Goal: Task Accomplishment & Management: Use online tool/utility

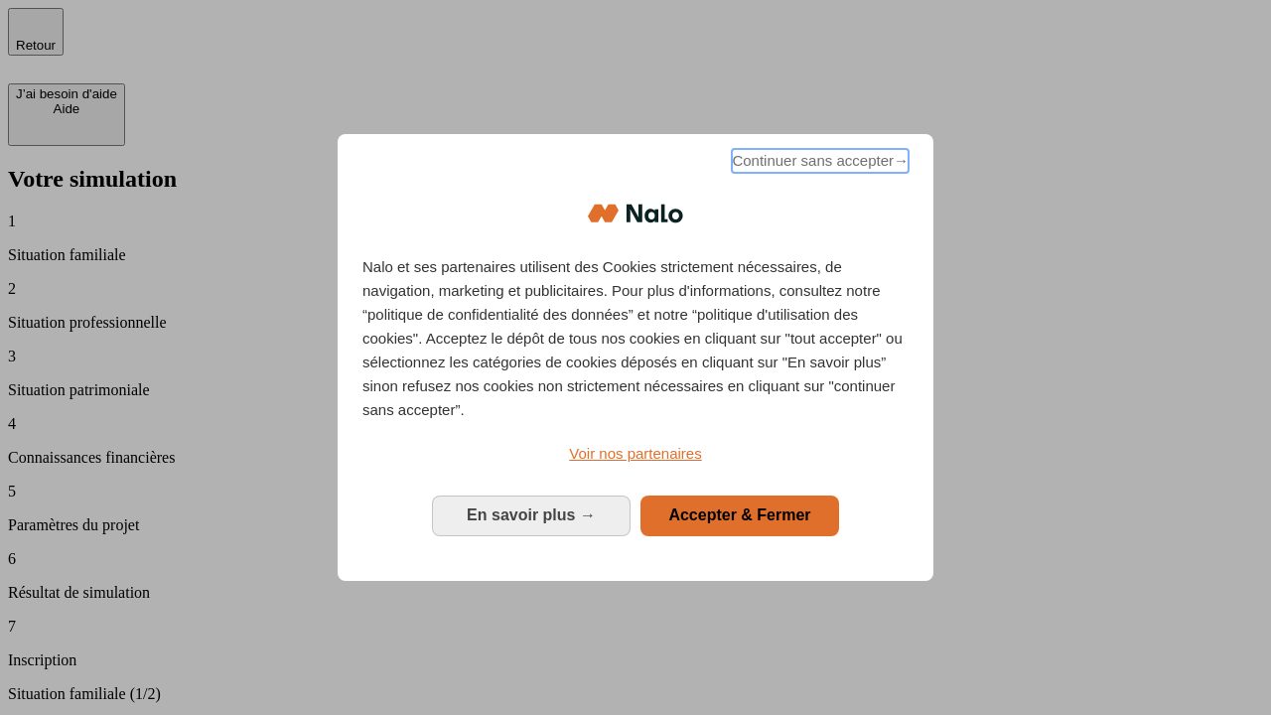
click at [818, 164] on span "Continuer sans accepter →" at bounding box center [820, 161] width 177 height 24
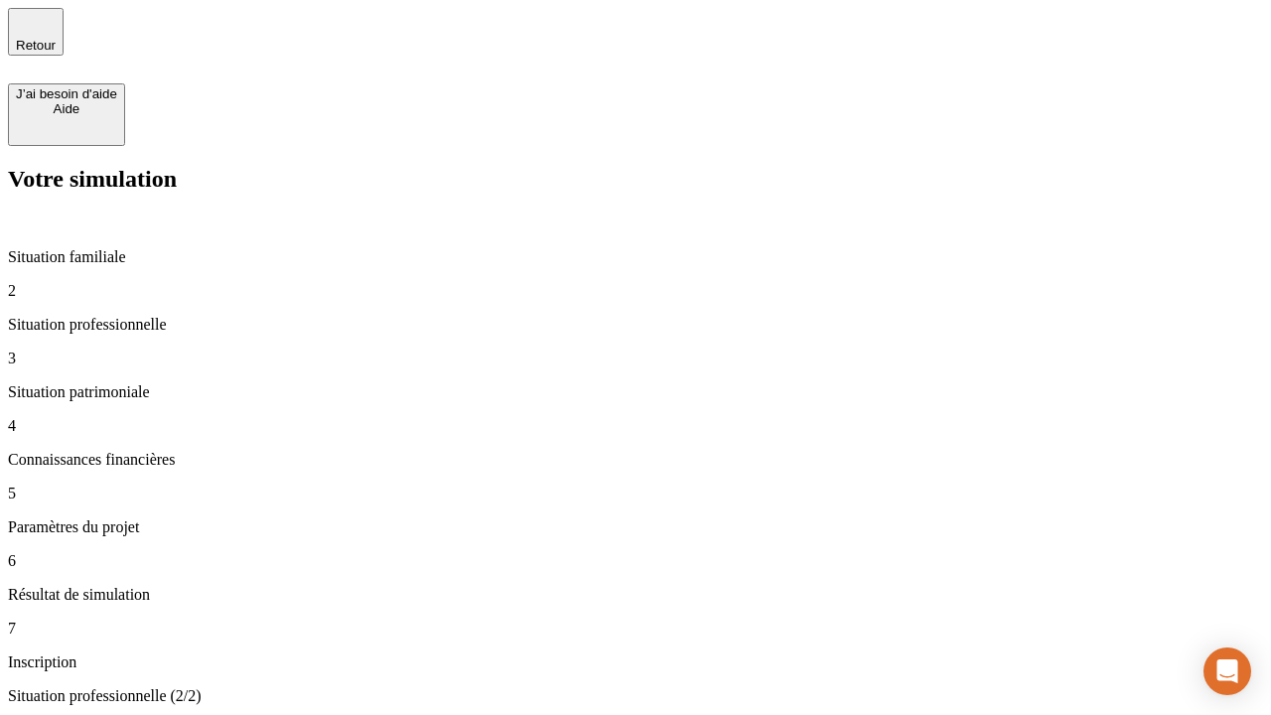
type input "70 000"
type input "1 000"
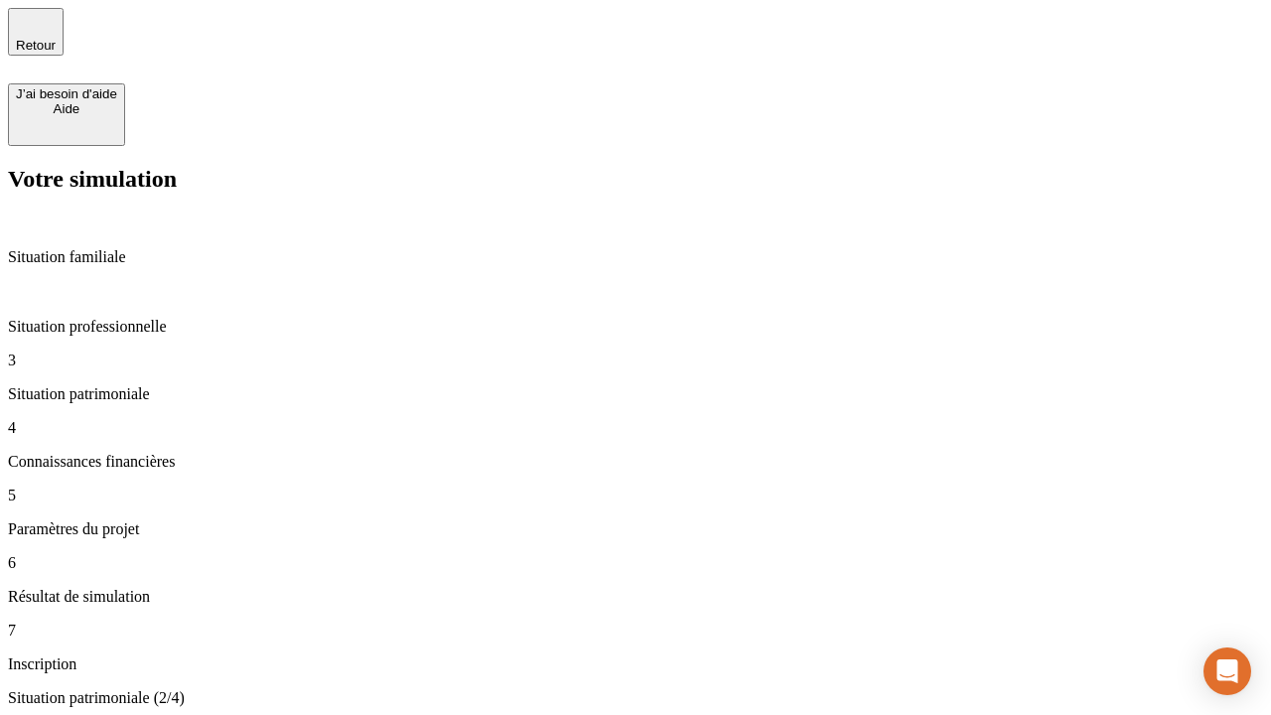
type input "800"
type input "6"
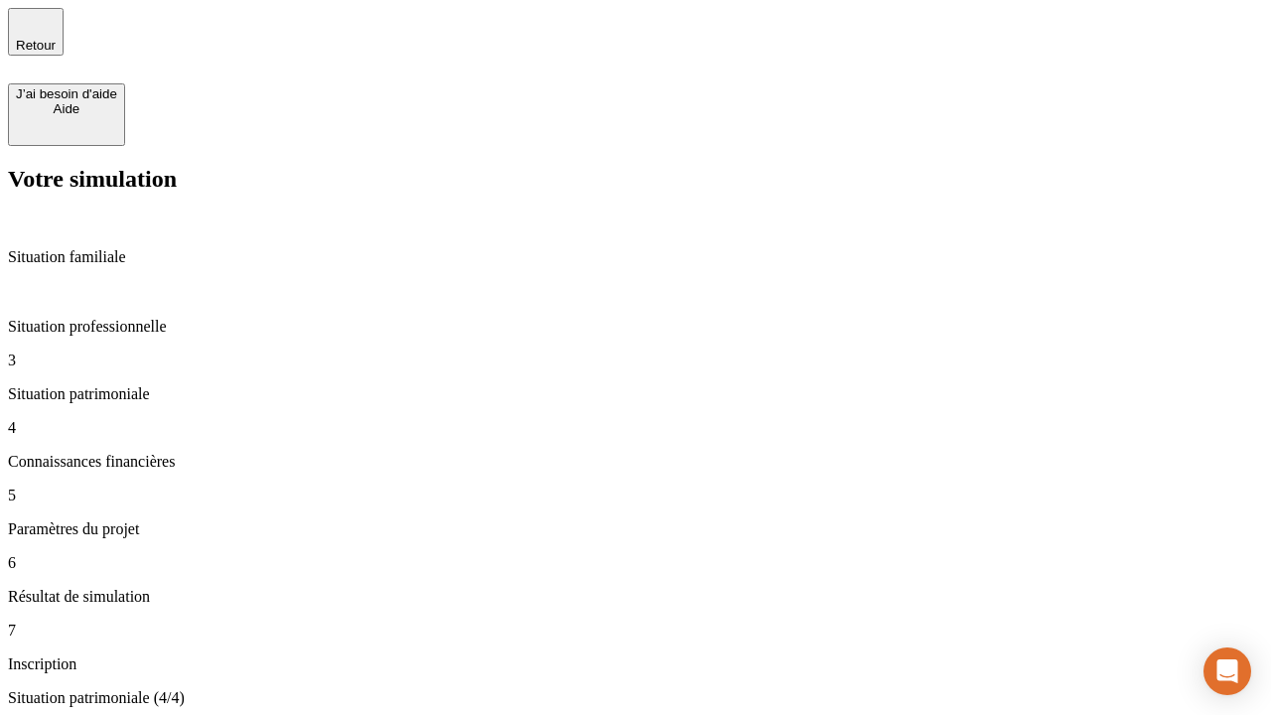
type input "400"
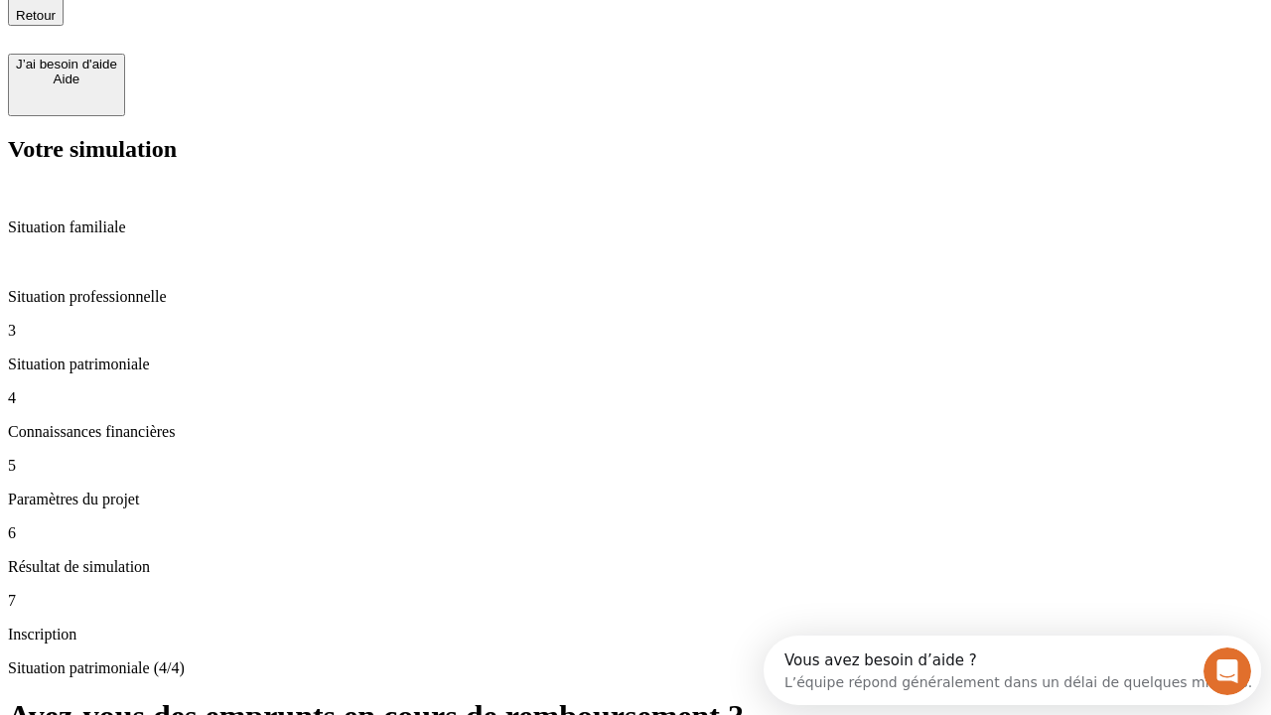
type input "3"
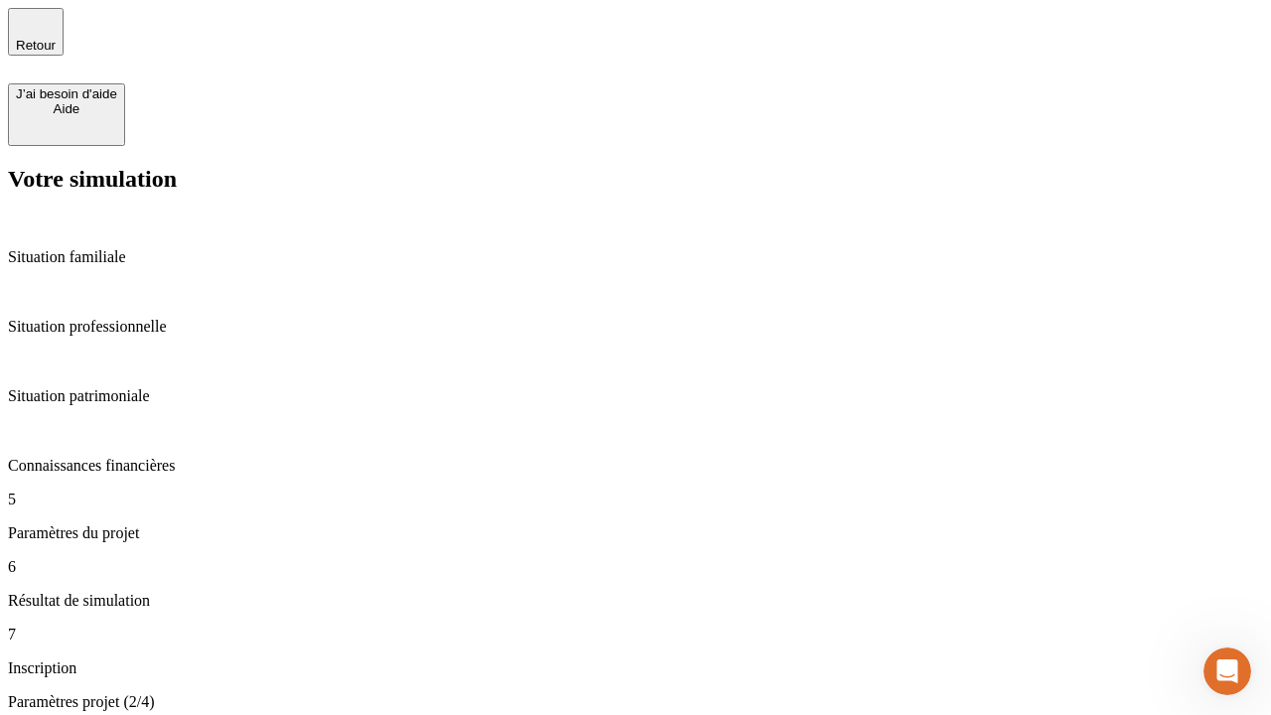
type input "35"
type input "500"
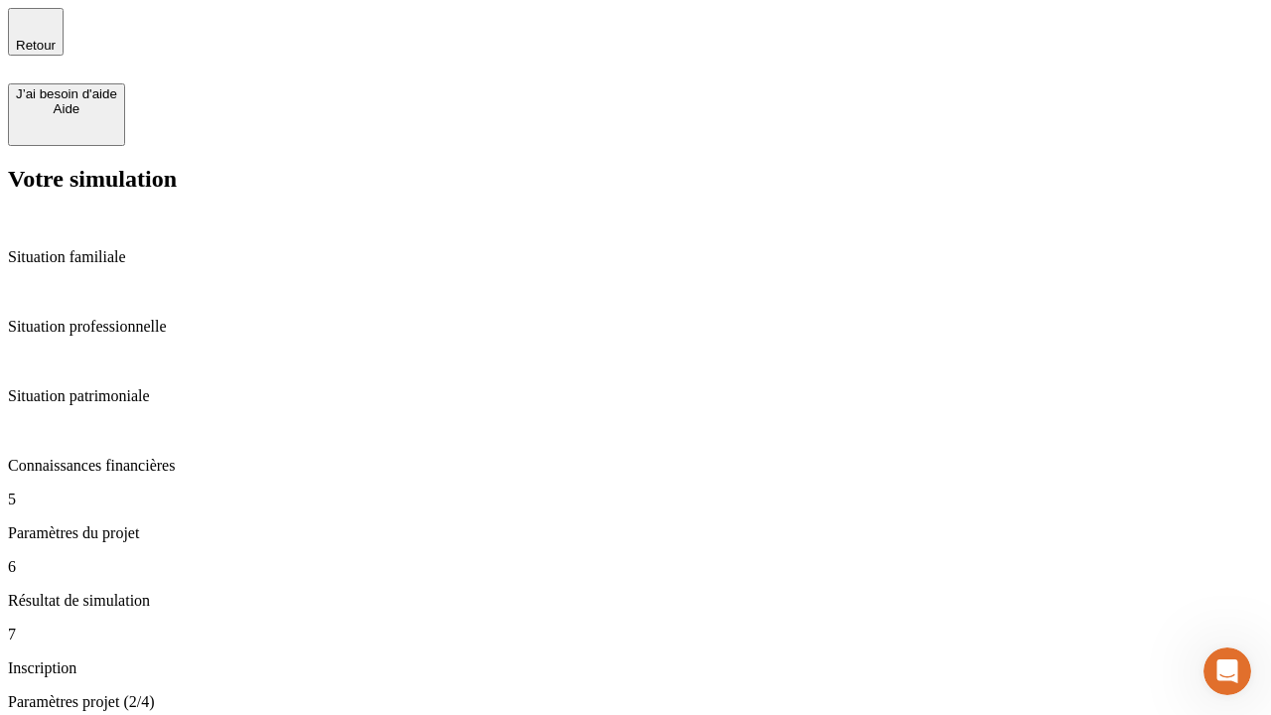
type input "640"
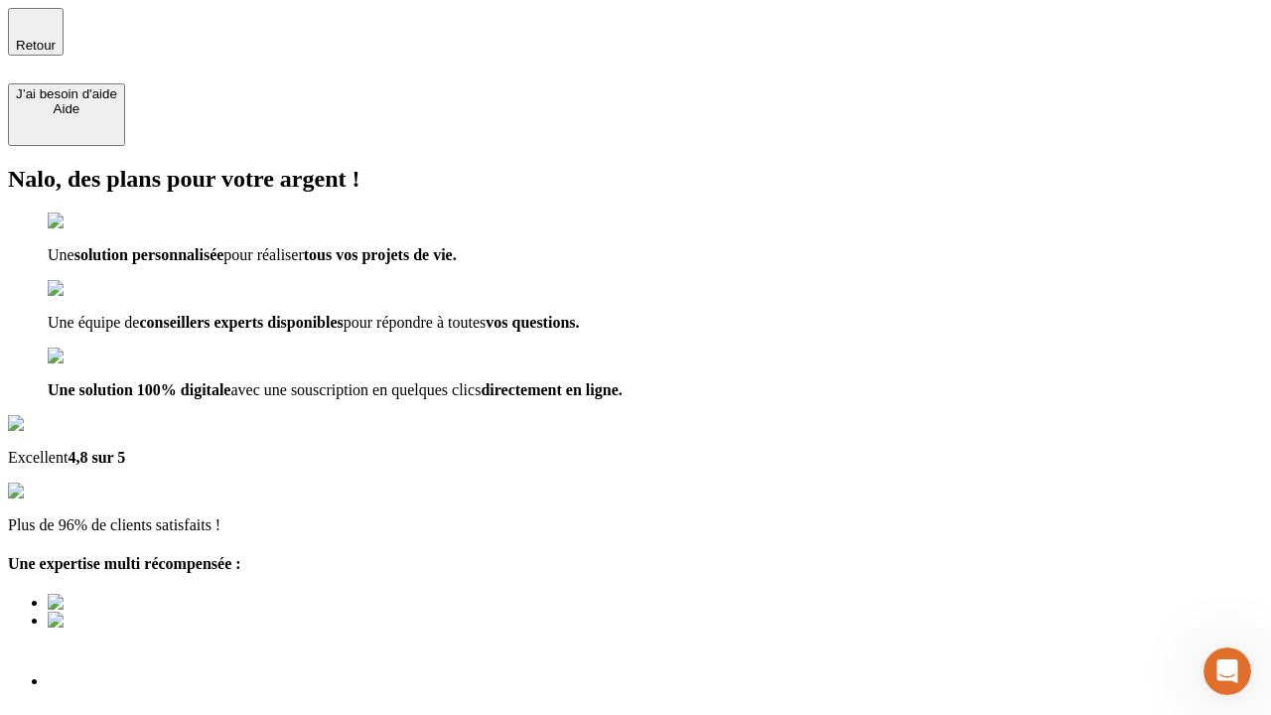
type input "[EMAIL_ADDRESS][DOMAIN_NAME]"
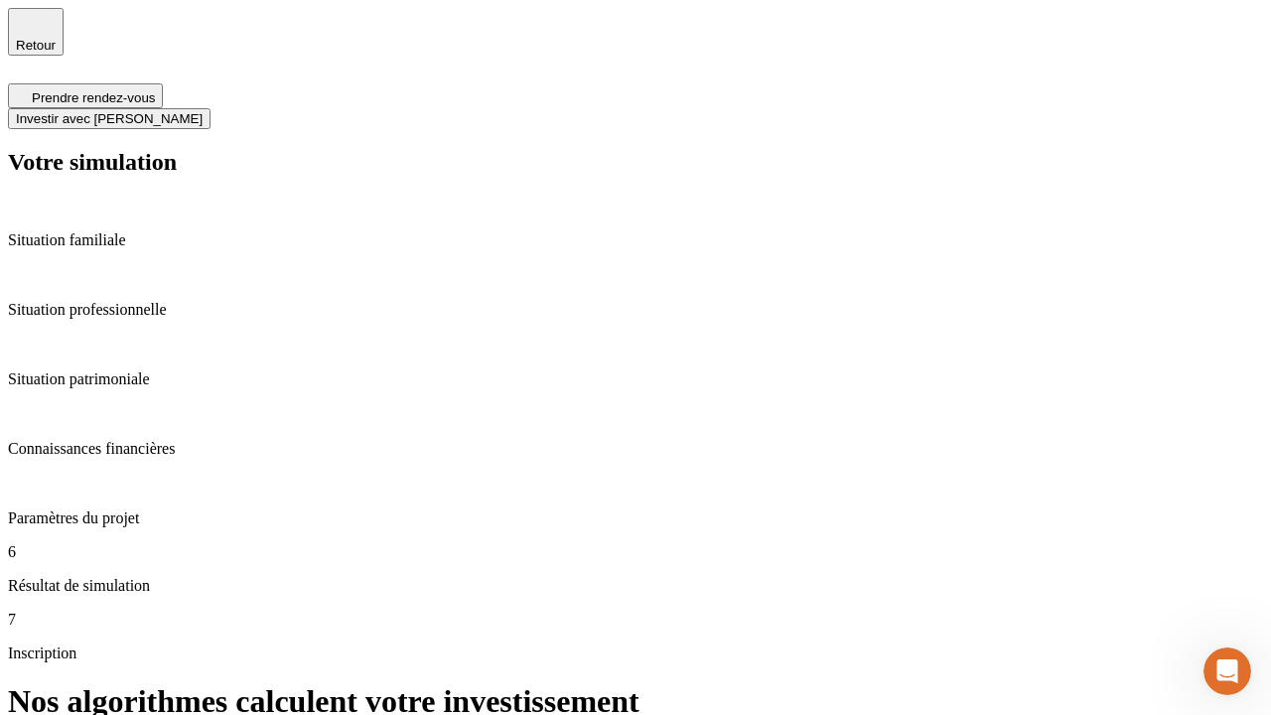
scroll to position [8, 0]
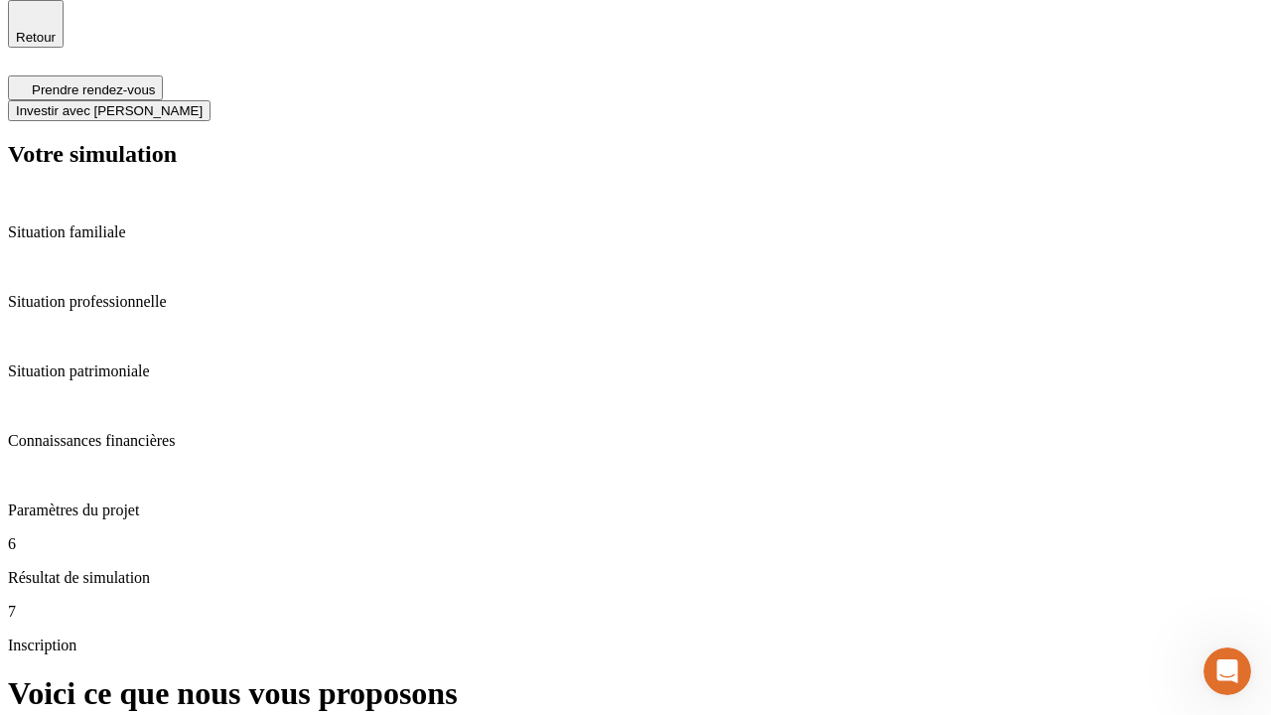
click at [203, 103] on span "Investir avec [PERSON_NAME]" at bounding box center [109, 110] width 187 height 15
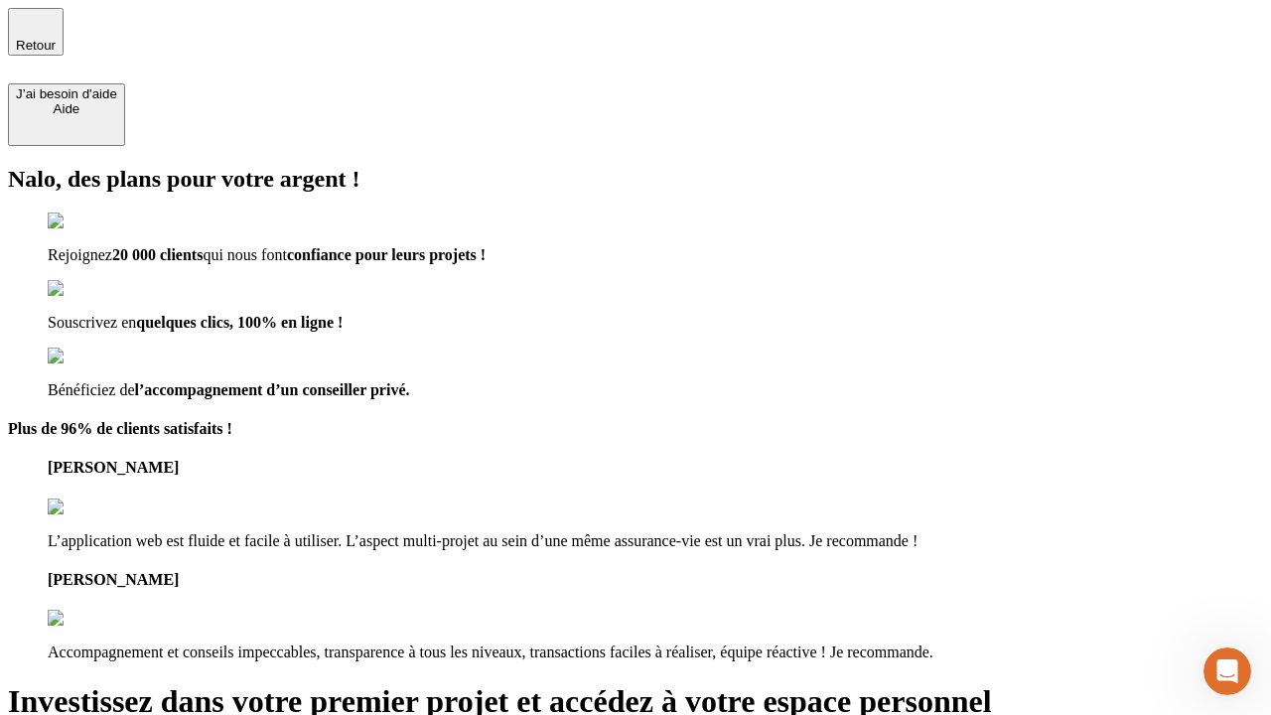
type input "abc"
